Goal: Task Accomplishment & Management: Manage account settings

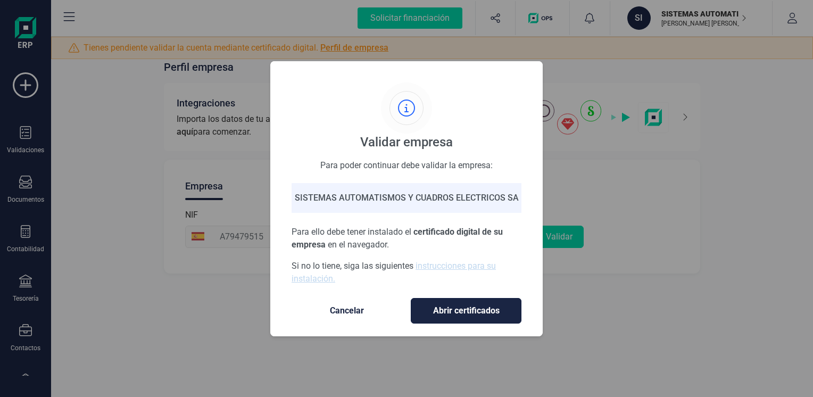
click at [469, 311] on span "Abrir certificados" at bounding box center [466, 310] width 88 height 13
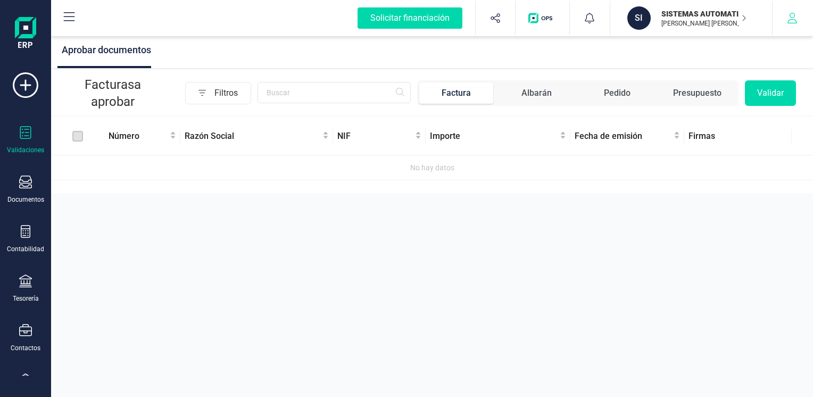
click at [792, 19] on icon "button" at bounding box center [792, 18] width 11 height 11
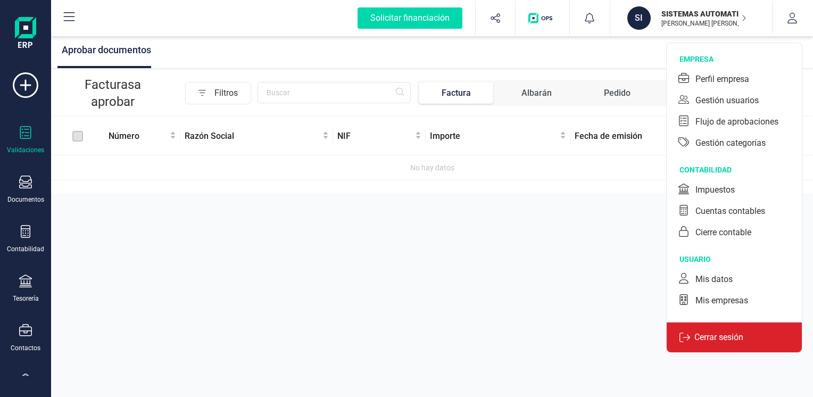
click at [737, 338] on p "Cerrar sesión" at bounding box center [718, 337] width 57 height 13
